Goal: Information Seeking & Learning: Learn about a topic

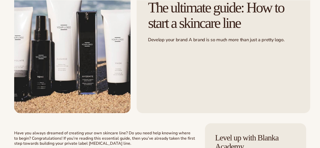
scroll to position [62, 0]
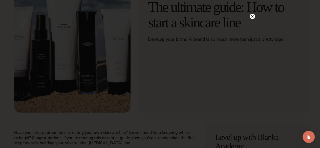
click at [253, 15] on circle at bounding box center [251, 16] width 5 height 5
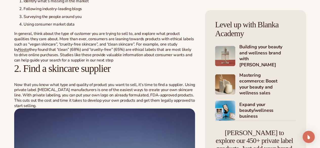
scroll to position [514, 0]
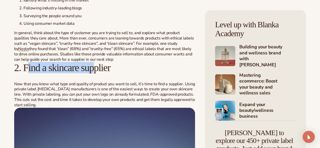
drag, startPoint x: 27, startPoint y: 78, endPoint x: 103, endPoint y: 83, distance: 76.2
click at [103, 73] on h2 "2. Find a skincare supplier" at bounding box center [104, 67] width 181 height 11
drag, startPoint x: 121, startPoint y: 83, endPoint x: 24, endPoint y: 80, distance: 97.1
click at [24, 73] on h2 "2. Find a skincare supplier" at bounding box center [104, 67] width 181 height 11
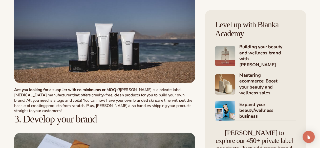
scroll to position [659, 0]
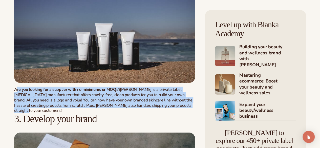
drag, startPoint x: 16, startPoint y: 80, endPoint x: 120, endPoint y: 105, distance: 107.1
click at [120, 105] on p "Are you looking for a supplier with no minimums or MOQs? [PERSON_NAME] is a pri…" at bounding box center [104, 100] width 181 height 26
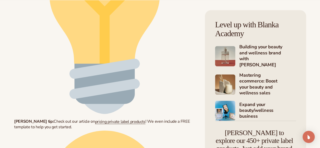
scroll to position [1175, 0]
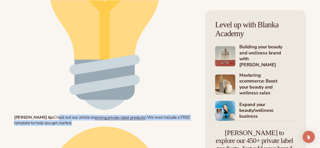
drag, startPoint x: 36, startPoint y: 79, endPoint x: 87, endPoint y: 85, distance: 51.6
click at [87, 85] on p "[PERSON_NAME] tip: Check out our article on pricing private label products ! We…" at bounding box center [104, 120] width 181 height 372
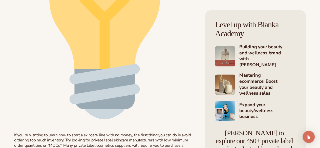
scroll to position [1357, 0]
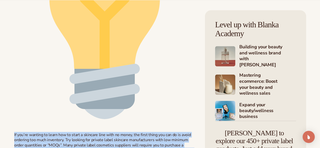
drag, startPoint x: 13, startPoint y: 65, endPoint x: 105, endPoint y: 100, distance: 98.4
click at [105, 100] on div "PRIVATE LABEL The ultimate guide: How to start a skincare line Develop your bra…" at bounding box center [160, 141] width 320 height 2937
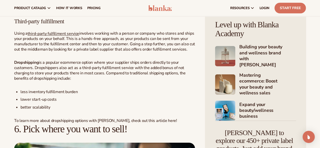
scroll to position [1771, 0]
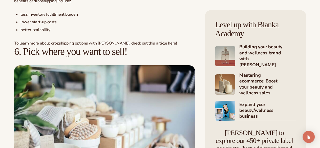
click at [74, 81] on img at bounding box center [104, 125] width 181 height 121
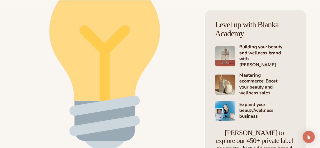
scroll to position [2210, 0]
